Goal: Task Accomplishment & Management: Complete application form

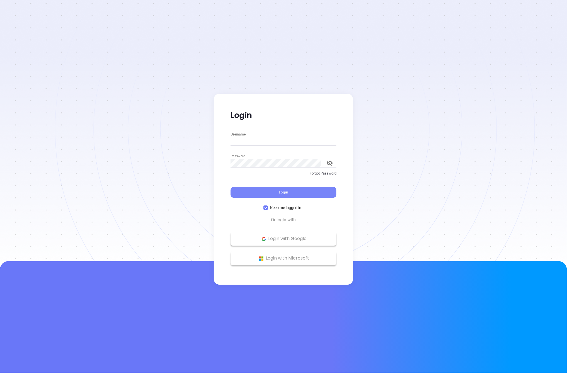
type input "[PERSON_NAME][EMAIL_ADDRESS][DOMAIN_NAME]"
click at [256, 198] on button "Login" at bounding box center [284, 192] width 106 height 11
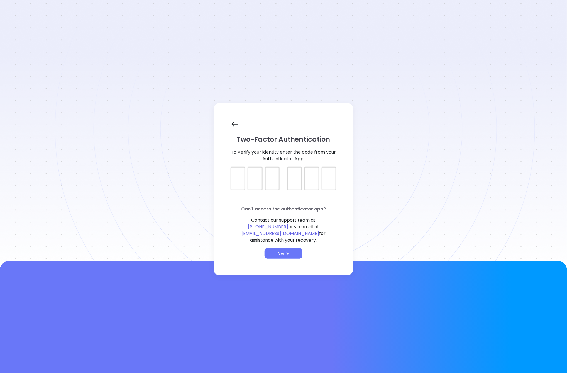
click at [234, 180] on div at bounding box center [284, 174] width 106 height 14
type input "504637"
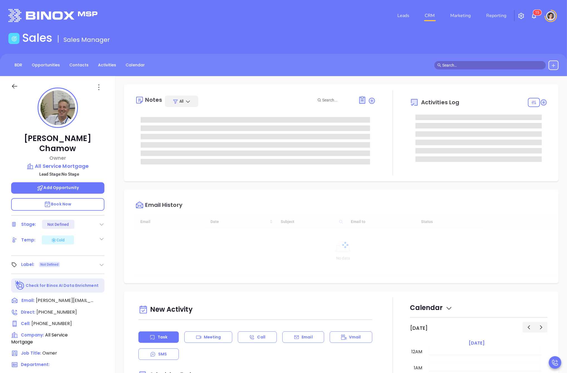
type input "[DATE]"
type input "[PERSON_NAME]"
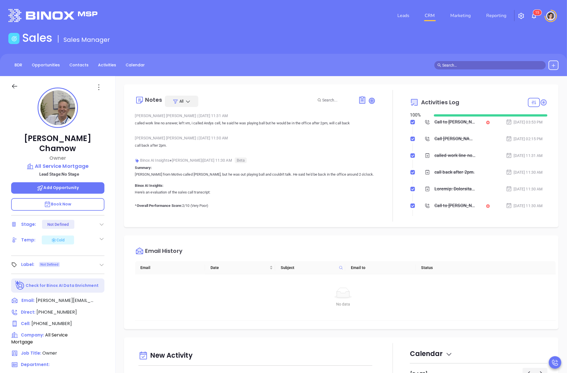
click at [370, 101] on icon at bounding box center [372, 101] width 6 height 6
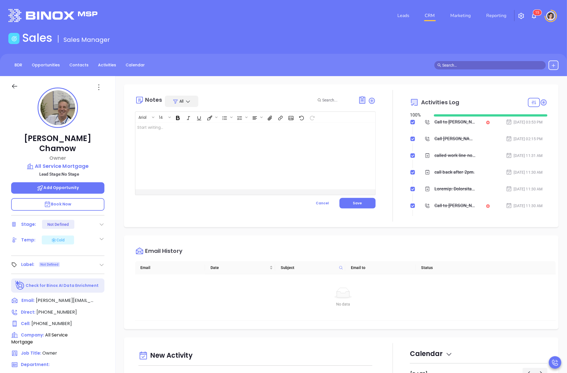
click at [229, 163] on div at bounding box center [247, 155] width 224 height 67
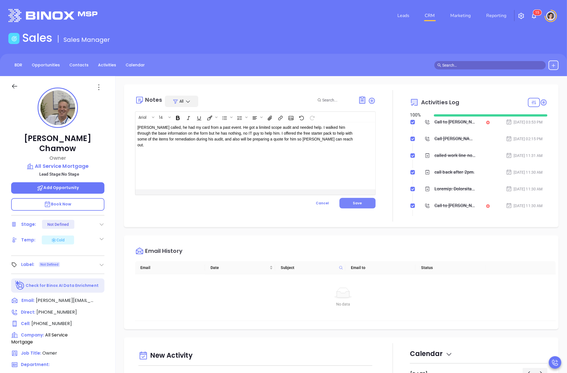
click at [370, 202] on button "Save" at bounding box center [358, 203] width 36 height 11
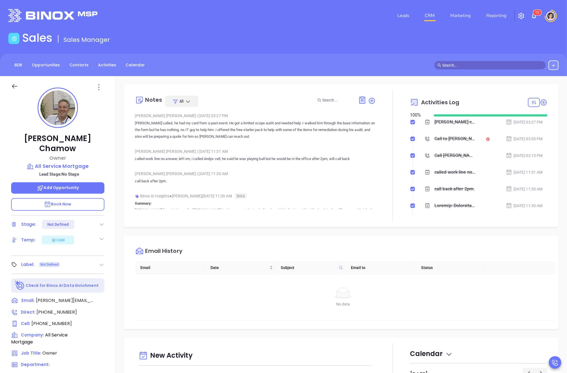
click at [322, 261] on div "Email History" at bounding box center [345, 251] width 421 height 20
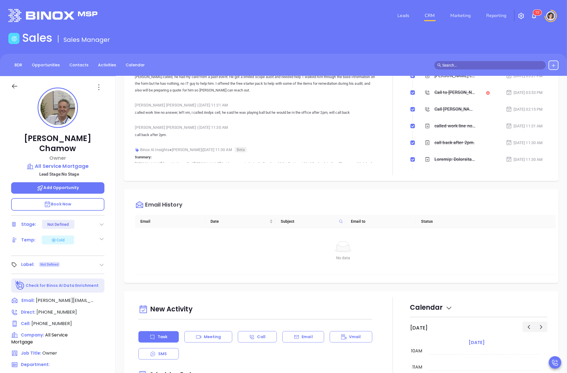
scroll to position [0, 0]
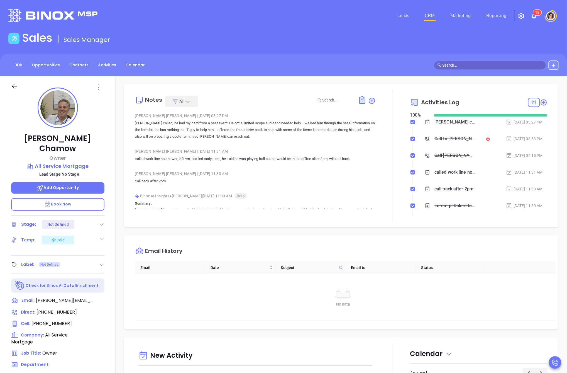
click at [102, 221] on div at bounding box center [102, 224] width 6 height 7
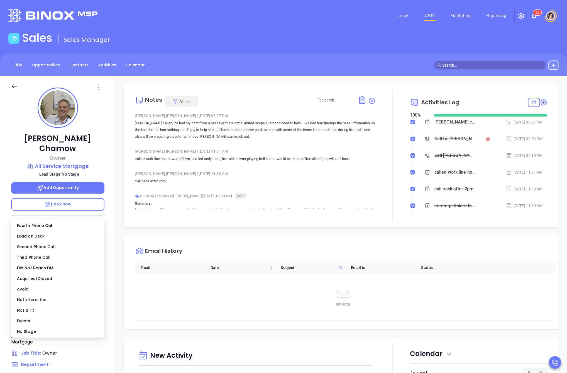
click at [132, 203] on div "Notes All [PERSON_NAME] | [DATE] 03:27 PM [PERSON_NAME] called, he had my card …" at bounding box center [342, 156] width 424 height 132
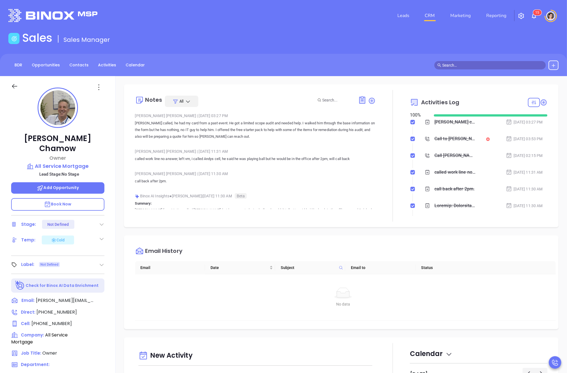
click at [77, 185] on span "Add Opportunity" at bounding box center [58, 188] width 42 height 6
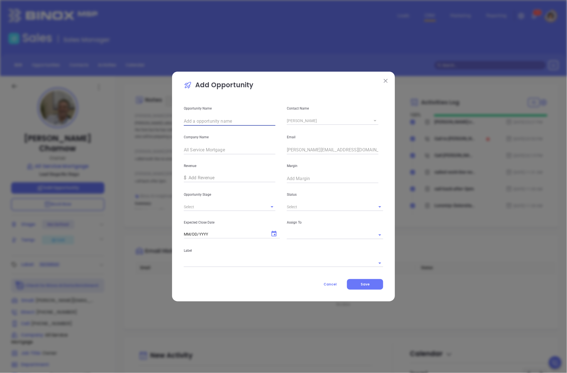
click at [240, 118] on input "text" at bounding box center [230, 121] width 92 height 9
click at [385, 81] on img at bounding box center [386, 81] width 4 height 4
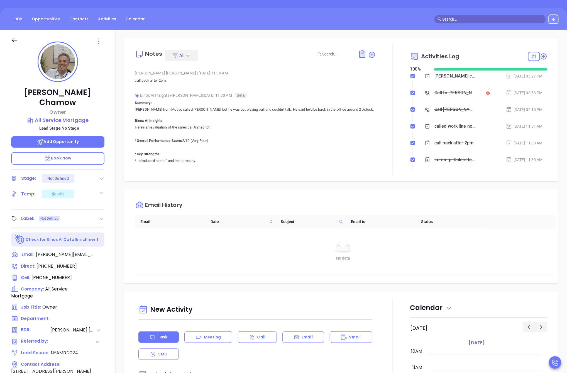
scroll to position [46, 0]
click at [89, 326] on span "[PERSON_NAME]" at bounding box center [72, 329] width 45 height 7
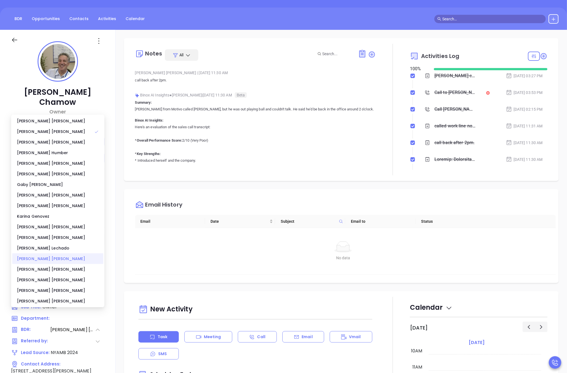
click at [50, 260] on div "[PERSON_NAME]" at bounding box center [57, 258] width 91 height 11
click at [205, 202] on div "Email History" at bounding box center [345, 205] width 421 height 20
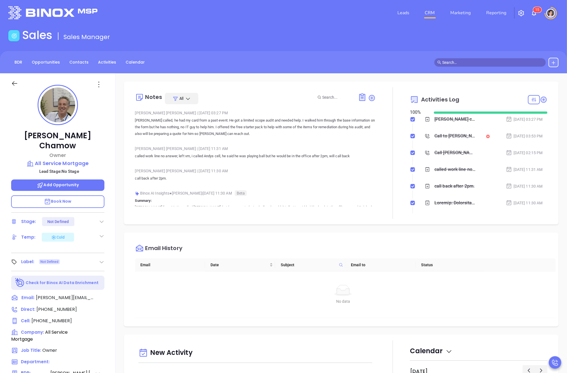
scroll to position [2, 0]
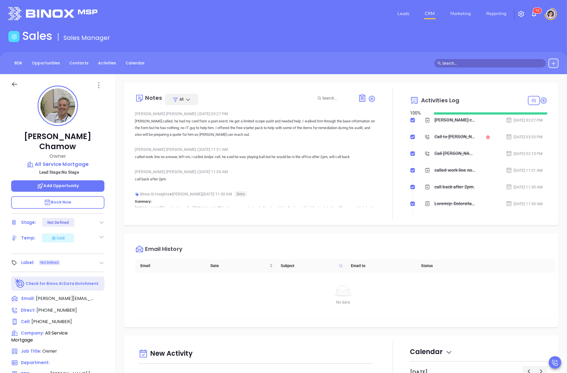
click at [78, 183] on span "Add Opportunity" at bounding box center [58, 186] width 42 height 6
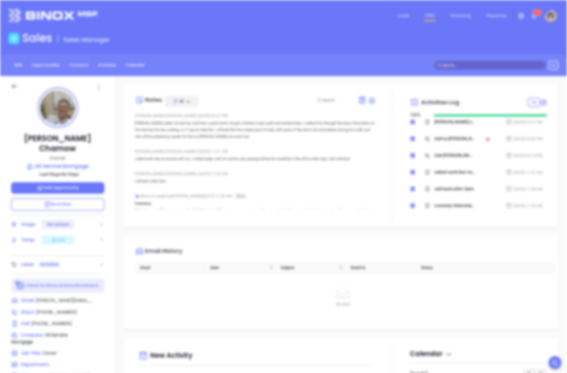
scroll to position [0, 0]
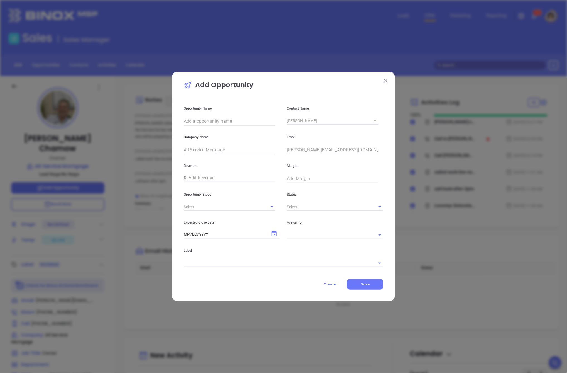
click at [207, 201] on div "Opportunity Stage" at bounding box center [232, 197] width 103 height 28
click at [217, 205] on input "text" at bounding box center [222, 207] width 76 height 8
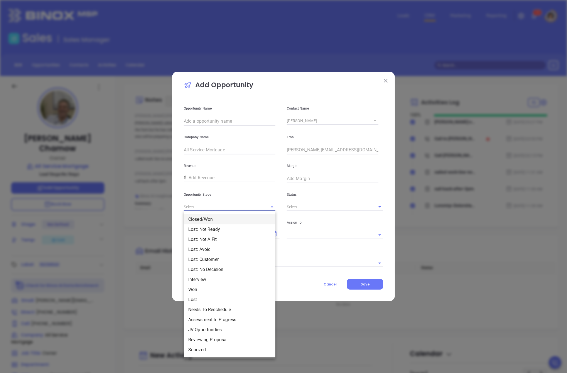
click at [267, 185] on div "Opportunity Stage Closed/Won Lost: Not Ready Lost: Not A Fit Lost: Avoid Lost: …" at bounding box center [232, 197] width 103 height 28
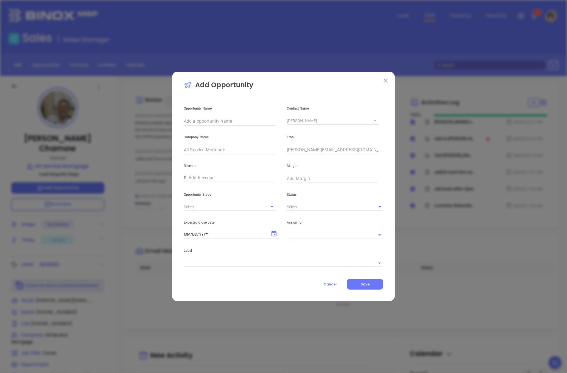
click at [264, 177] on input "number" at bounding box center [232, 177] width 87 height 9
click at [244, 123] on input "text" at bounding box center [230, 121] width 92 height 9
click at [273, 233] on icon "Choose date" at bounding box center [274, 234] width 5 height 6
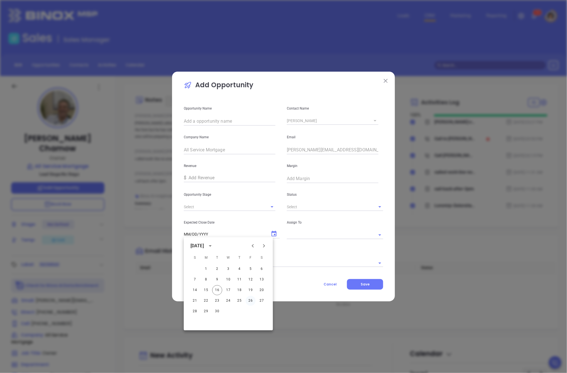
click at [249, 299] on button "26" at bounding box center [251, 301] width 10 height 10
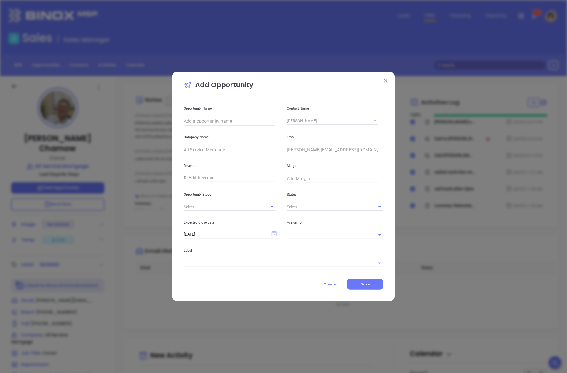
click at [276, 233] on icon "Choose date, selected date is Sep 26, 2025" at bounding box center [274, 234] width 7 height 7
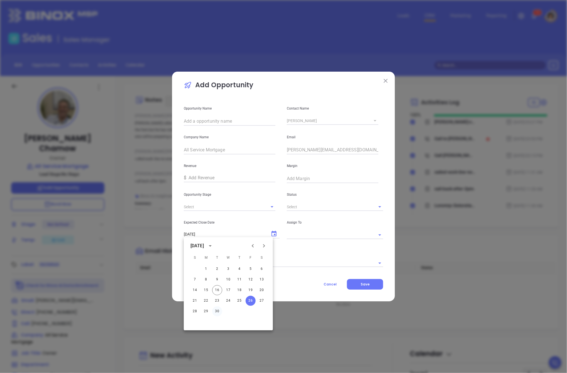
click at [217, 311] on button "30" at bounding box center [217, 311] width 10 height 10
type input "[DATE]"
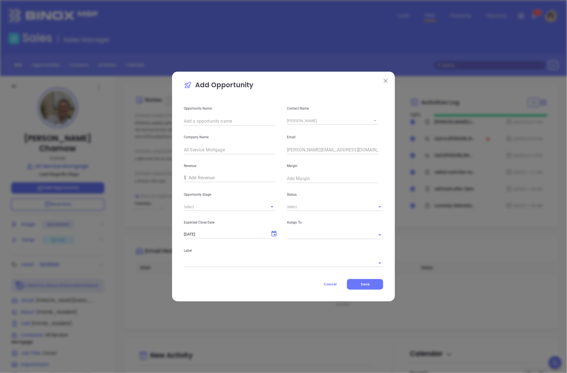
click at [309, 235] on input "text" at bounding box center [327, 235] width 81 height 8
click at [312, 251] on li "[PERSON_NAME]" at bounding box center [335, 247] width 96 height 10
type input "[PERSON_NAME]"
click at [247, 265] on input "text" at bounding box center [276, 263] width 184 height 8
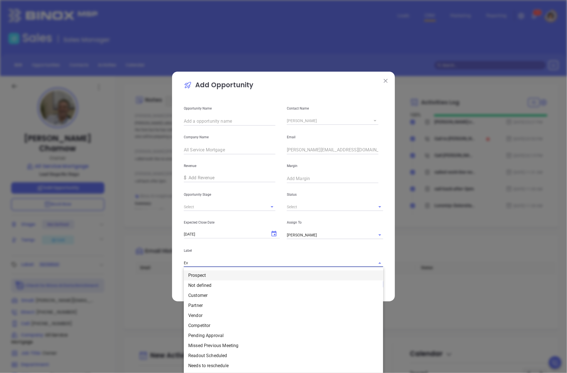
type input "Eve"
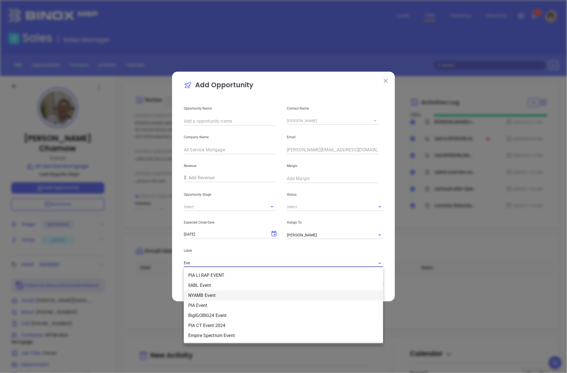
click at [218, 292] on li "NYAMB Event" at bounding box center [284, 295] width 200 height 10
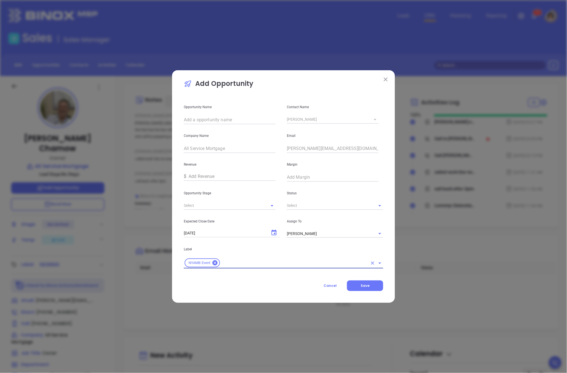
click at [325, 204] on input "text" at bounding box center [327, 206] width 81 height 8
click at [299, 251] on li "Active" at bounding box center [335, 248] width 96 height 10
type input "Active"
click at [275, 205] on icon "Open" at bounding box center [272, 205] width 7 height 7
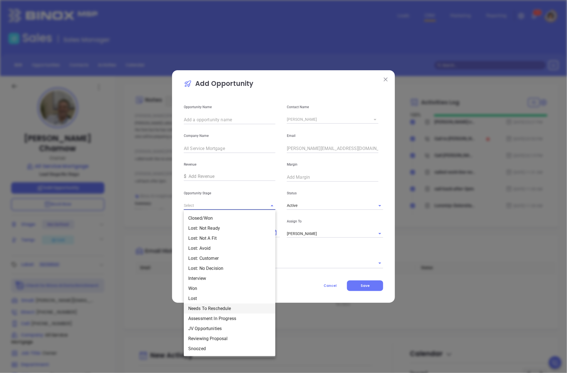
click at [299, 285] on div "Cancel Save" at bounding box center [284, 285] width 200 height 11
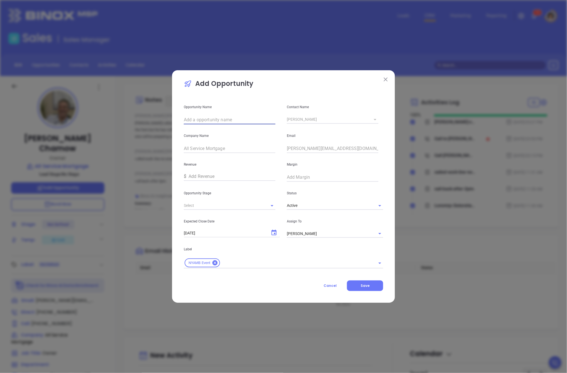
click at [234, 120] on input "text" at bounding box center [230, 119] width 92 height 9
drag, startPoint x: 235, startPoint y: 119, endPoint x: 201, endPoint y: 120, distance: 34.3
click at [189, 121] on input "1 User Proposal" at bounding box center [230, 119] width 92 height 9
click at [212, 121] on input "1 User Proposal" at bounding box center [230, 119] width 92 height 9
click at [217, 122] on input "1 User Proposal" at bounding box center [230, 119] width 92 height 9
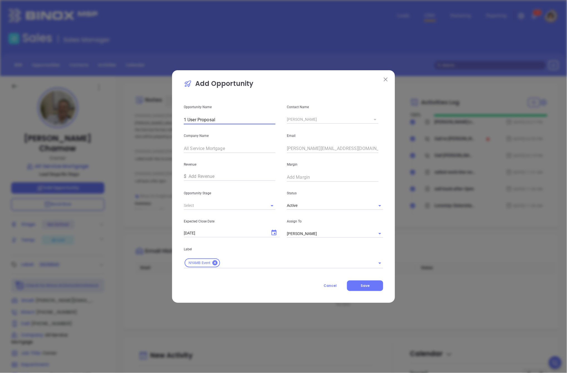
type input "1 User Proposal"
click at [362, 291] on div "Add Opportunity Opportunity Name 1 User Proposal Contact Name [PERSON_NAME] Com…" at bounding box center [283, 186] width 223 height 232
click at [362, 288] on button "Save" at bounding box center [365, 285] width 36 height 11
click at [275, 206] on icon "Open" at bounding box center [272, 205] width 7 height 7
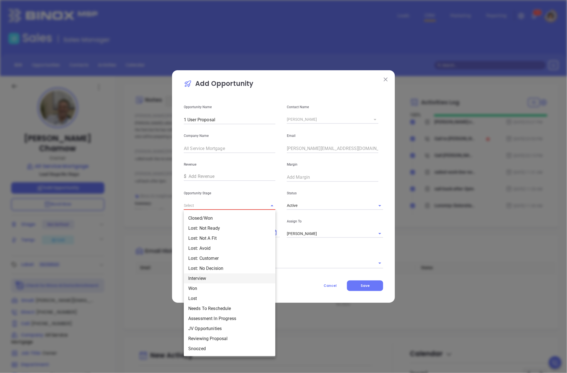
click at [219, 279] on li "Interview" at bounding box center [230, 278] width 92 height 10
type input "Interview"
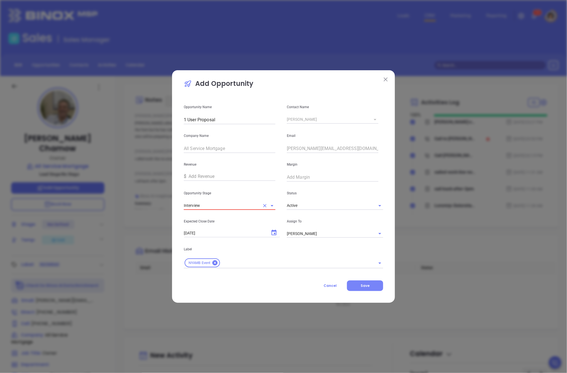
click at [370, 285] on button "Save" at bounding box center [365, 285] width 36 height 11
